Goal: Task Accomplishment & Management: Use online tool/utility

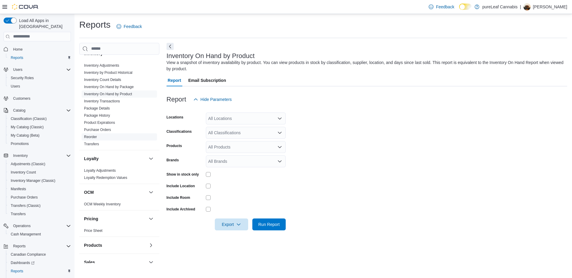
scroll to position [201, 0]
click at [226, 118] on div "All Locations" at bounding box center [246, 119] width 80 height 12
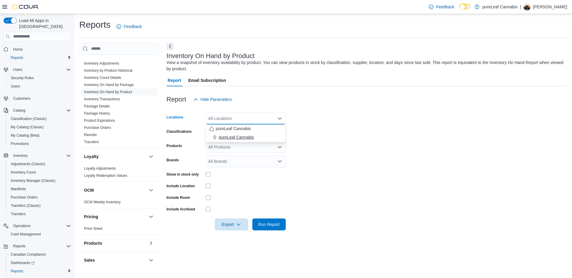
click at [243, 137] on span "pureLeaf Cannabis" at bounding box center [236, 137] width 35 height 6
drag, startPoint x: 335, startPoint y: 137, endPoint x: 285, endPoint y: 140, distance: 50.5
click at [335, 137] on form "Locations pureLeaf Cannabis Combo box. Selected. pureLeaf Cannabis. Press Backs…" at bounding box center [367, 168] width 401 height 125
drag, startPoint x: 241, startPoint y: 129, endPoint x: 310, endPoint y: 133, distance: 68.9
click at [241, 129] on div "All Classifications" at bounding box center [246, 133] width 80 height 12
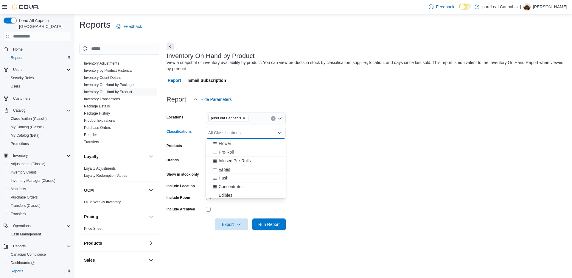
drag, startPoint x: 242, startPoint y: 169, endPoint x: 280, endPoint y: 161, distance: 38.4
click at [242, 169] on div "Vapes" at bounding box center [246, 170] width 73 height 6
click at [234, 158] on span "Topicals" at bounding box center [226, 157] width 15 height 6
click at [231, 166] on div "Oil" at bounding box center [246, 166] width 73 height 6
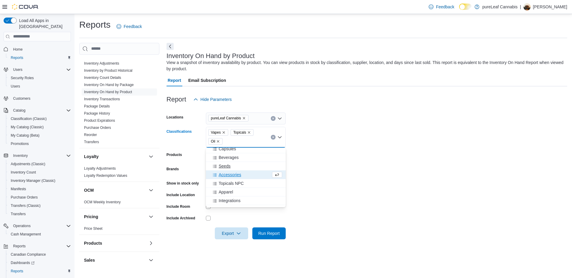
scroll to position [58, 0]
click at [236, 156] on span "Capsules" at bounding box center [227, 155] width 17 height 6
click at [326, 158] on form "Locations pureLeaf Cannabis Classifications Vapes Capsules Topicals Oil Combo b…" at bounding box center [367, 173] width 401 height 134
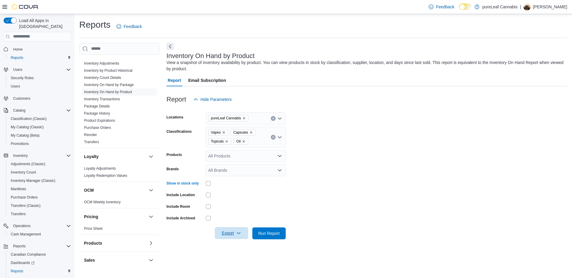
click at [241, 233] on icon "button" at bounding box center [238, 233] width 5 height 5
click at [234, 195] on span "Export to Excel" at bounding box center [231, 197] width 27 height 5
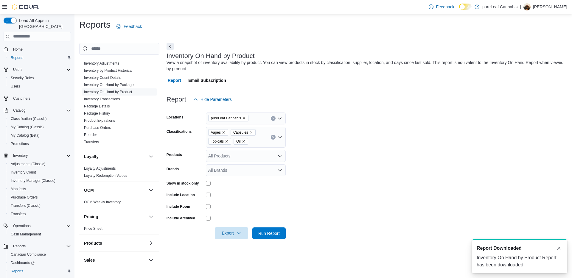
scroll to position [0, 0]
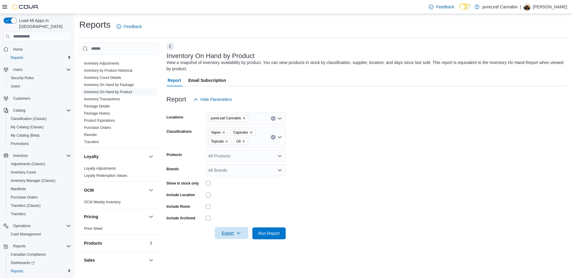
click at [226, 132] on icon "Remove Vapes from selection in this group" at bounding box center [224, 133] width 4 height 4
click at [226, 132] on span "Capsules" at bounding box center [218, 133] width 15 height 6
click at [231, 132] on icon "Remove Capsules from selection in this group" at bounding box center [229, 133] width 4 height 4
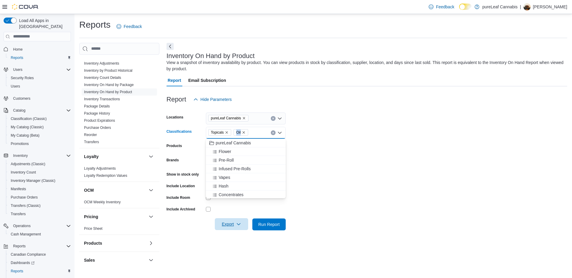
click at [231, 132] on span "Topicals" at bounding box center [219, 132] width 23 height 7
click at [229, 132] on icon "Remove Topicals from selection in this group" at bounding box center [227, 133] width 4 height 4
click at [229, 132] on div "Oil Combo box. Selected. Oil. Press Backspace to delete Oil. Combo box input. A…" at bounding box center [246, 133] width 80 height 12
click at [220, 134] on icon "Remove Oil from selection in this group" at bounding box center [218, 133] width 4 height 4
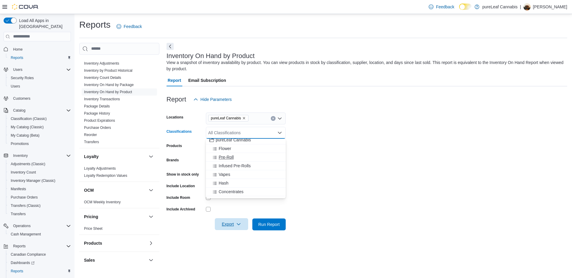
click at [234, 160] on span "Pre-Roll" at bounding box center [226, 157] width 15 height 6
click at [235, 160] on span "Infused Pre-Rolls" at bounding box center [235, 157] width 32 height 6
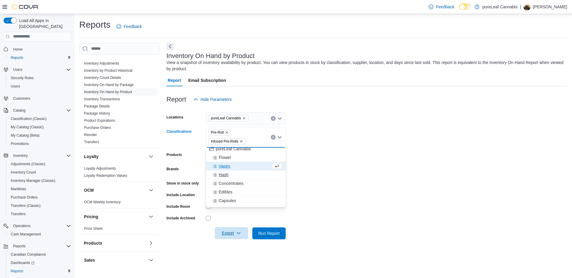
click at [232, 174] on div "Hash" at bounding box center [246, 175] width 73 height 6
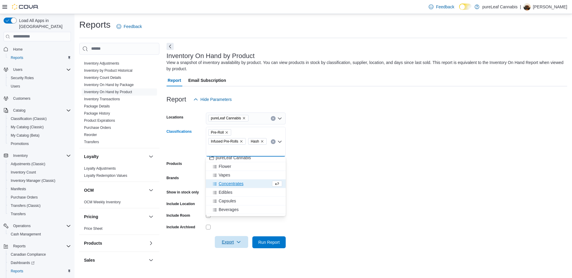
click at [239, 184] on span "Concentrates" at bounding box center [231, 184] width 25 height 6
click at [235, 203] on span "Beverages" at bounding box center [229, 204] width 20 height 6
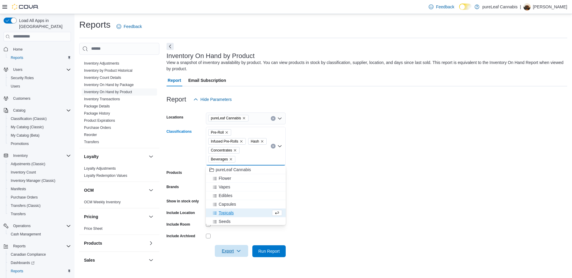
drag, startPoint x: 356, startPoint y: 138, endPoint x: 402, endPoint y: 7, distance: 138.8
click at [356, 138] on form "Locations pureLeaf Cannabis Classifications Pre-Roll Infused Pre-Rolls Hash Con…" at bounding box center [367, 182] width 401 height 152
